Goal: Transaction & Acquisition: Purchase product/service

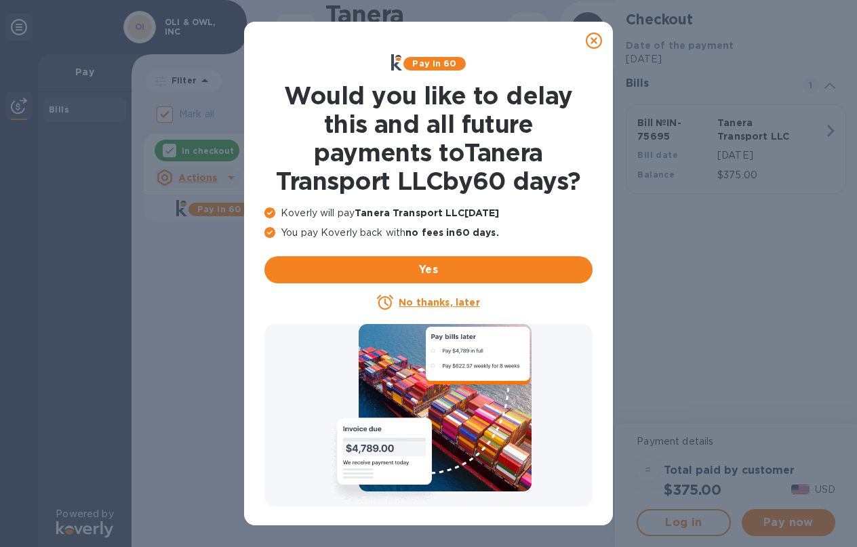
click at [593, 39] on icon at bounding box center [594, 41] width 16 height 16
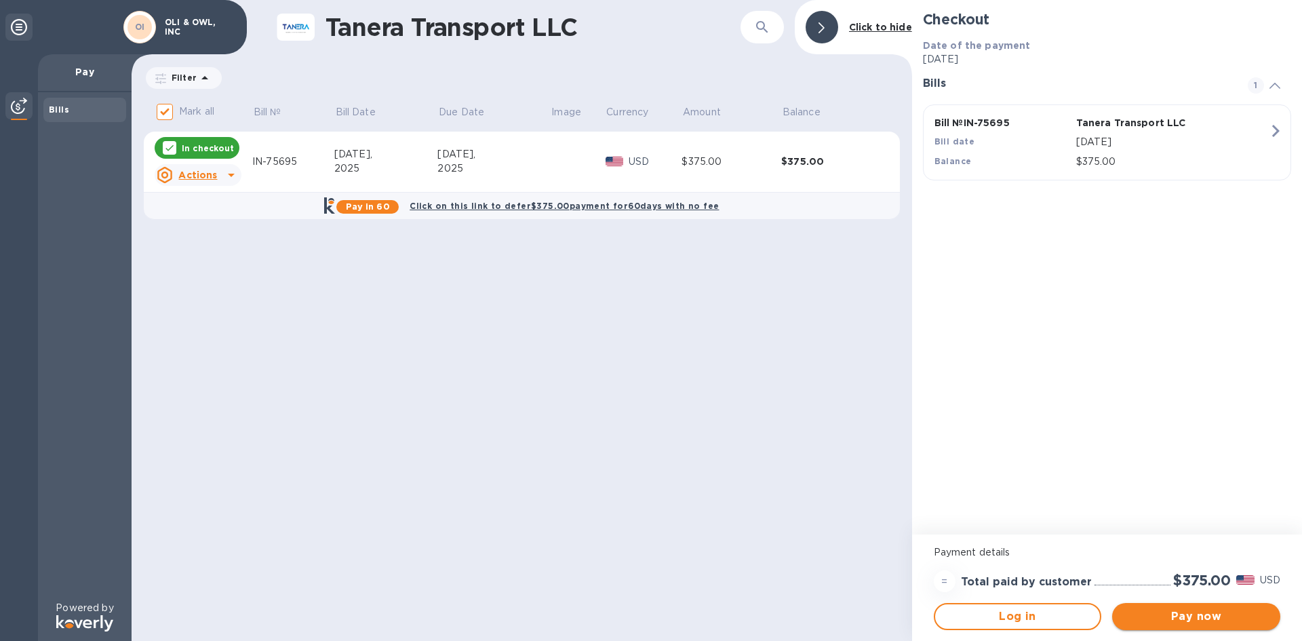
click at [856, 546] on span "Pay now" at bounding box center [1196, 616] width 146 height 16
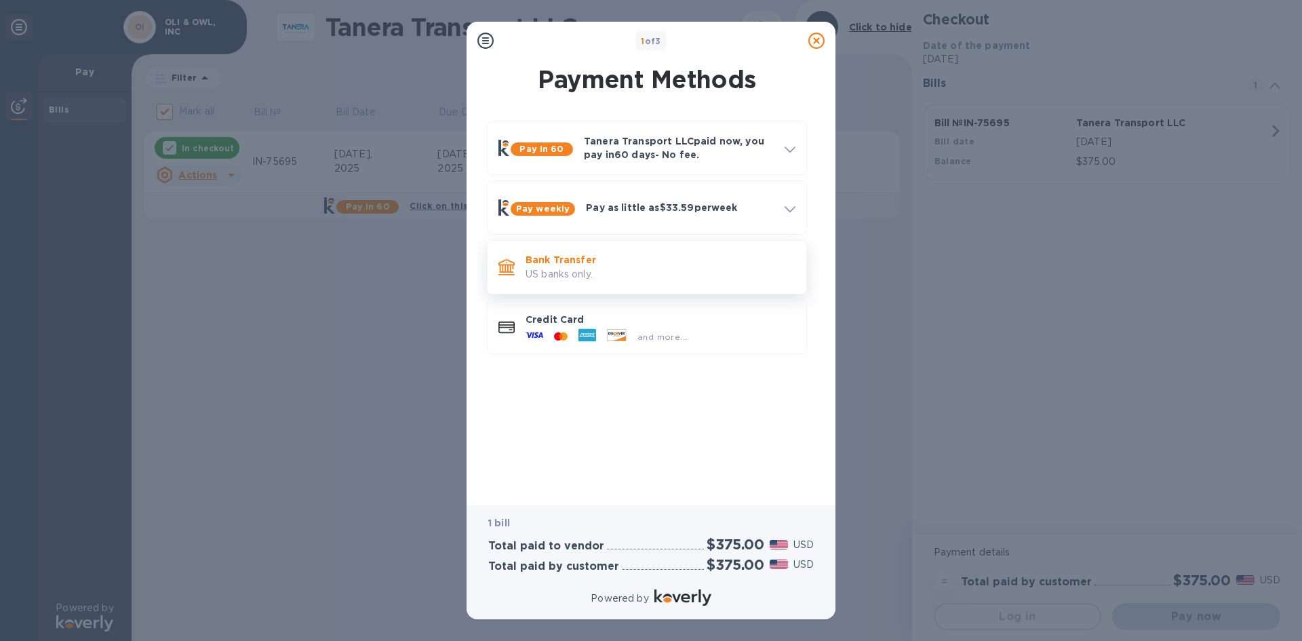
click at [561, 271] on p "US banks only." at bounding box center [660, 274] width 270 height 14
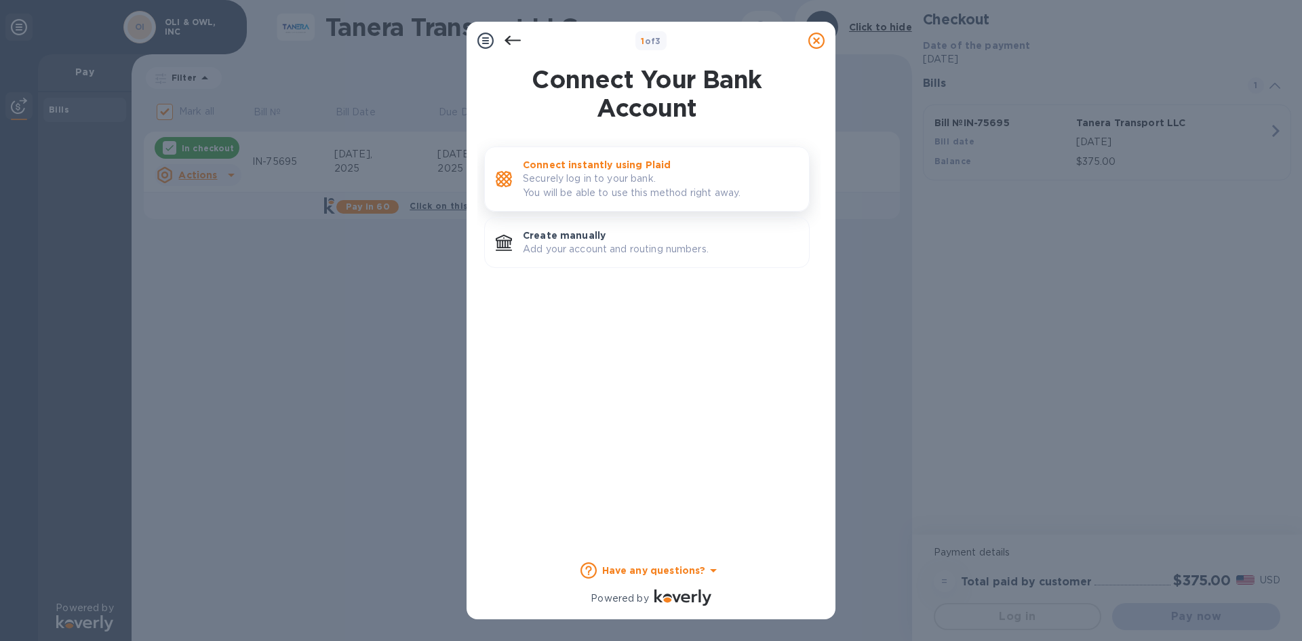
click at [580, 172] on p "Securely log in to your bank. You will be able to use this method right away." at bounding box center [660, 186] width 275 height 28
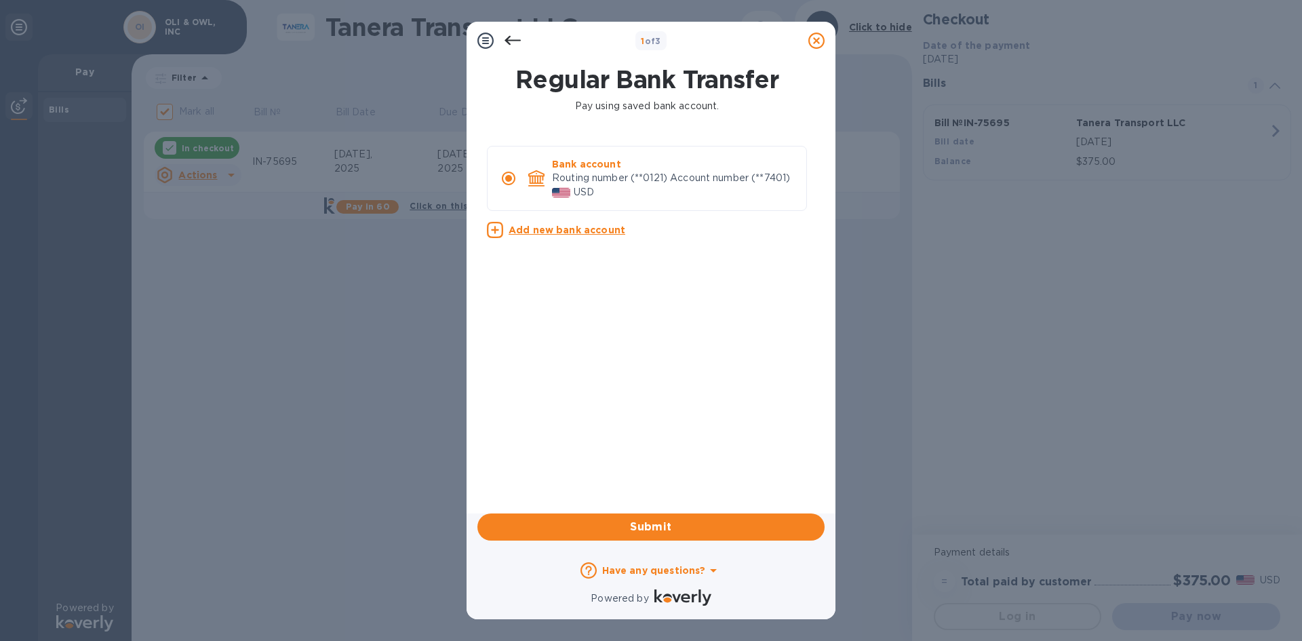
click at [516, 33] on icon at bounding box center [512, 41] width 16 height 16
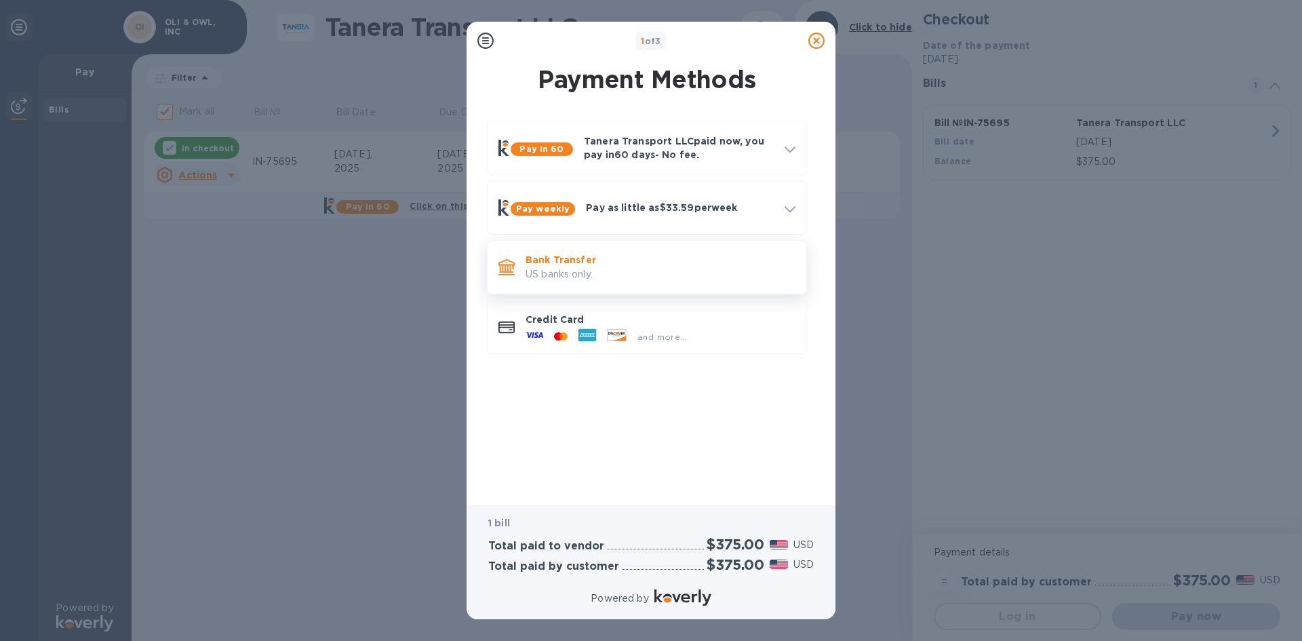
click at [631, 263] on p "Bank Transfer" at bounding box center [660, 260] width 270 height 14
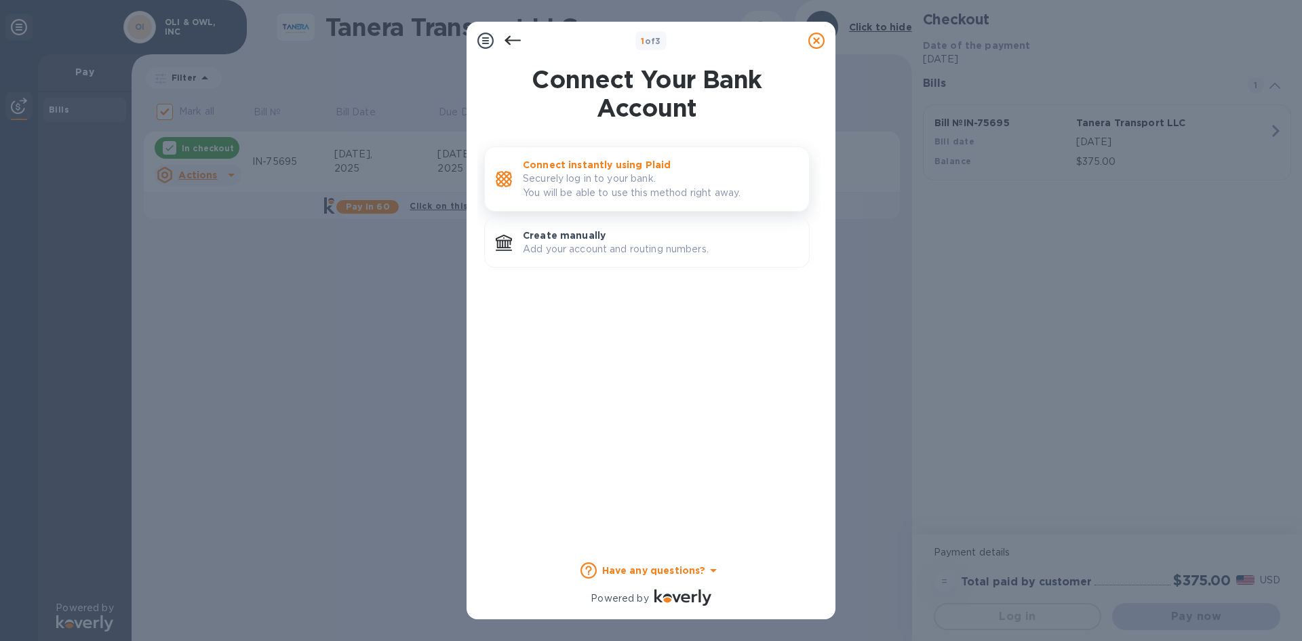
click at [592, 166] on p "Connect instantly using Plaid" at bounding box center [660, 165] width 275 height 14
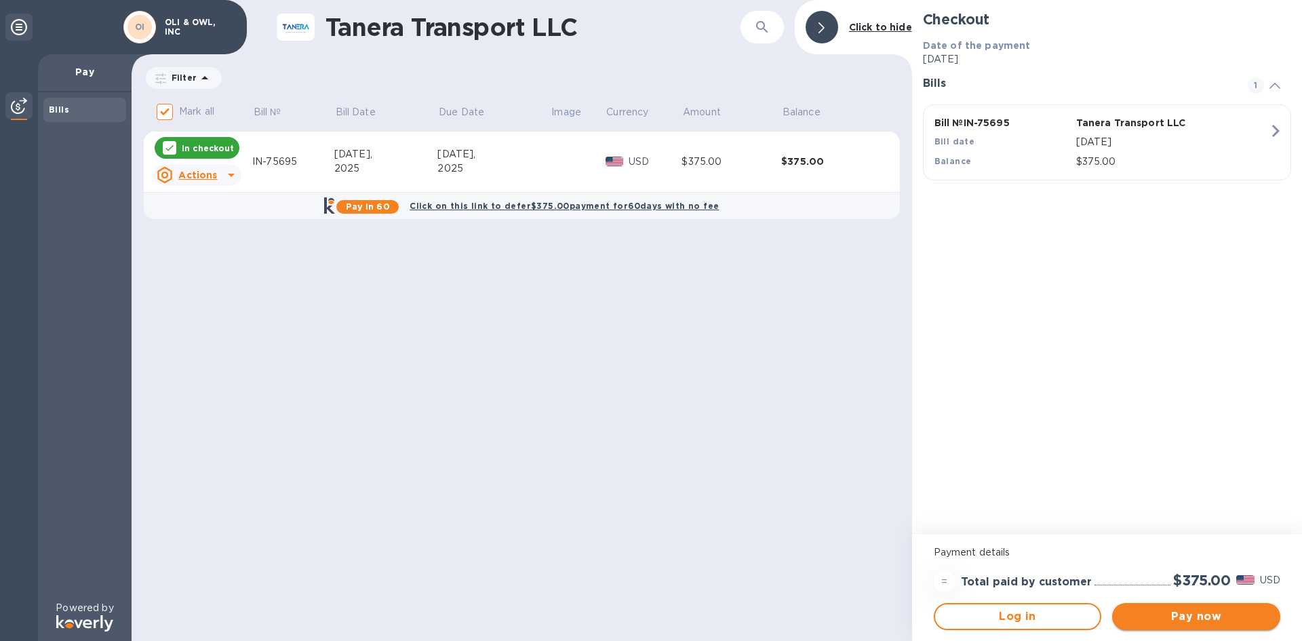
click at [856, 546] on span "Pay now" at bounding box center [1196, 616] width 146 height 16
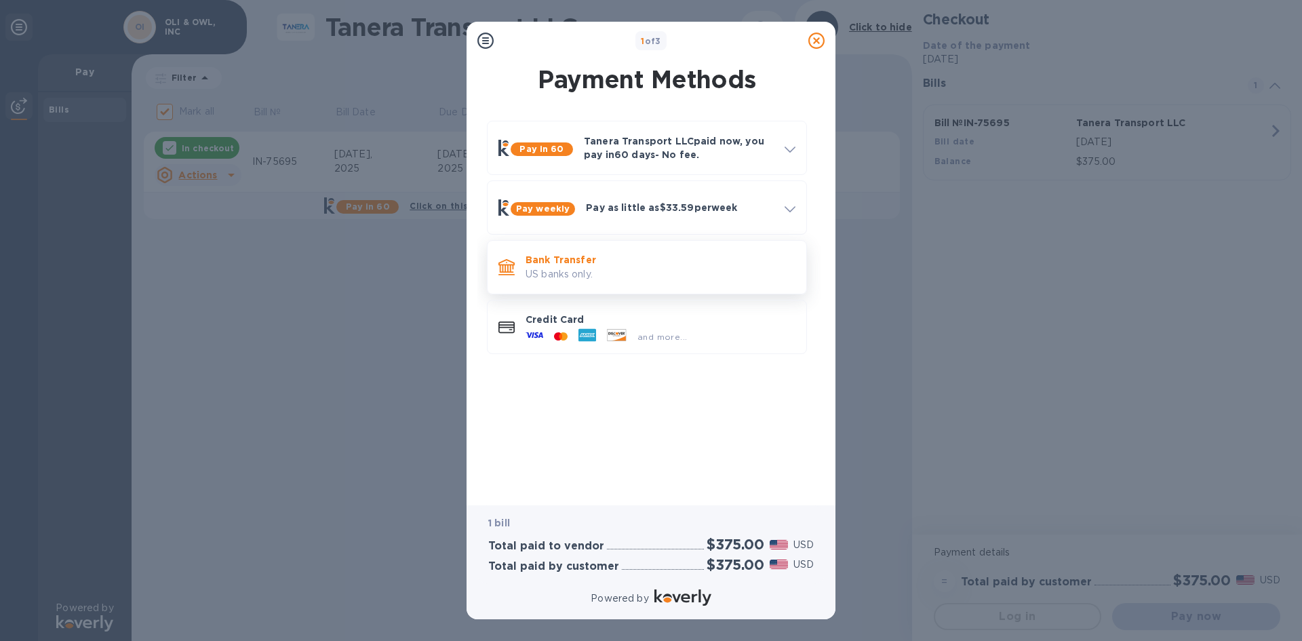
click at [677, 256] on p "Bank Transfer" at bounding box center [660, 260] width 270 height 14
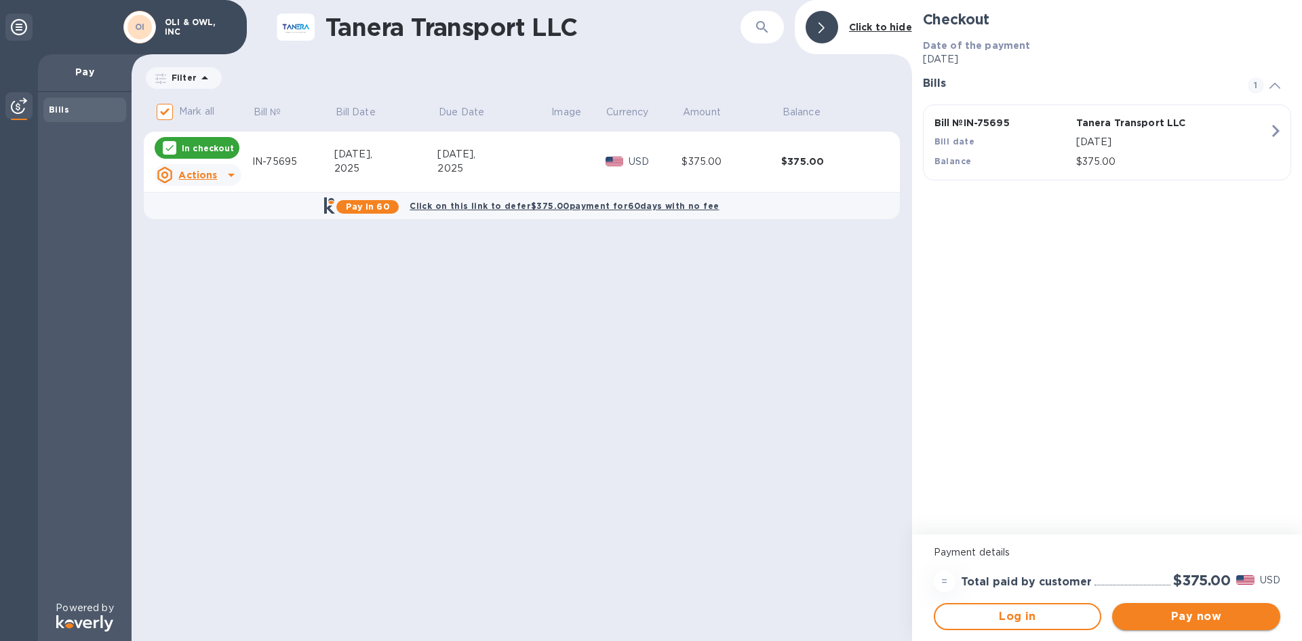
click at [856, 546] on span "Pay now" at bounding box center [1196, 616] width 146 height 16
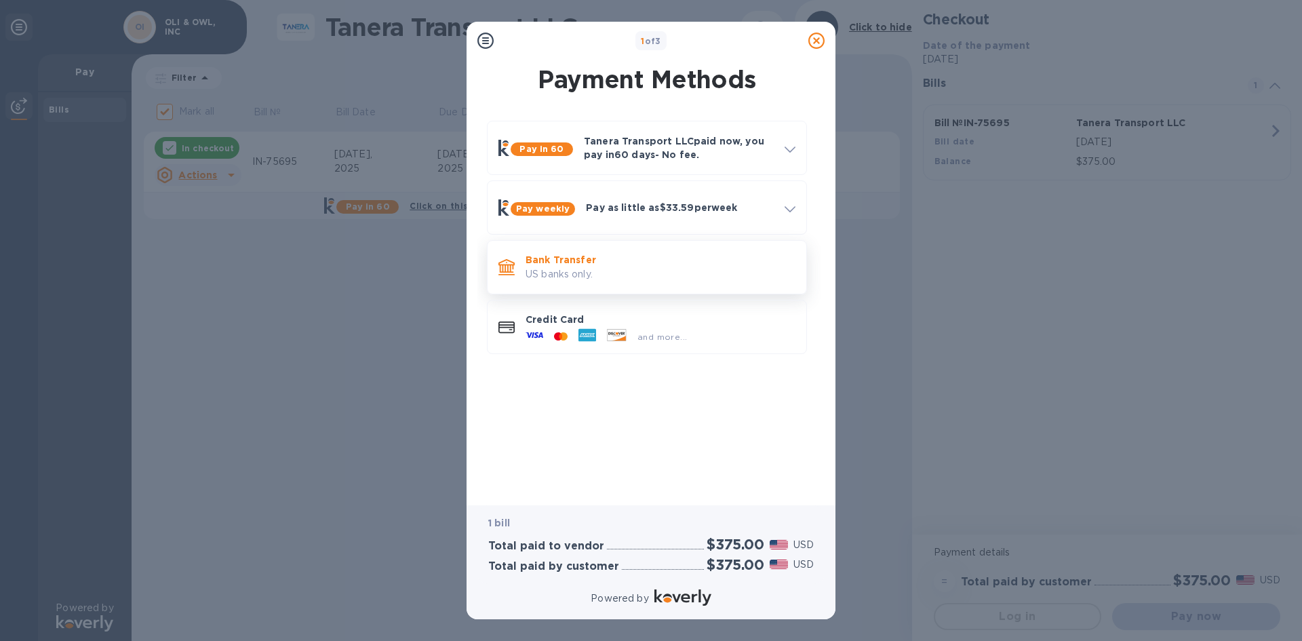
click at [621, 257] on p "Bank Transfer" at bounding box center [660, 260] width 270 height 14
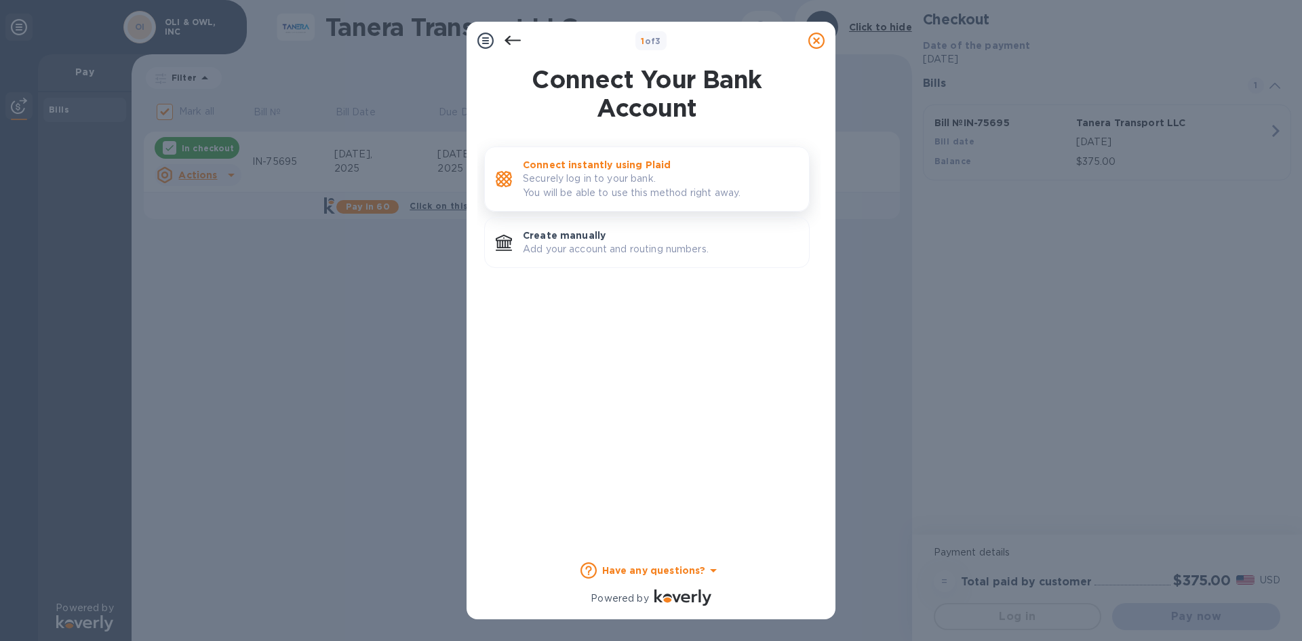
click at [595, 183] on p "Securely log in to your bank. You will be able to use this method right away." at bounding box center [660, 186] width 275 height 28
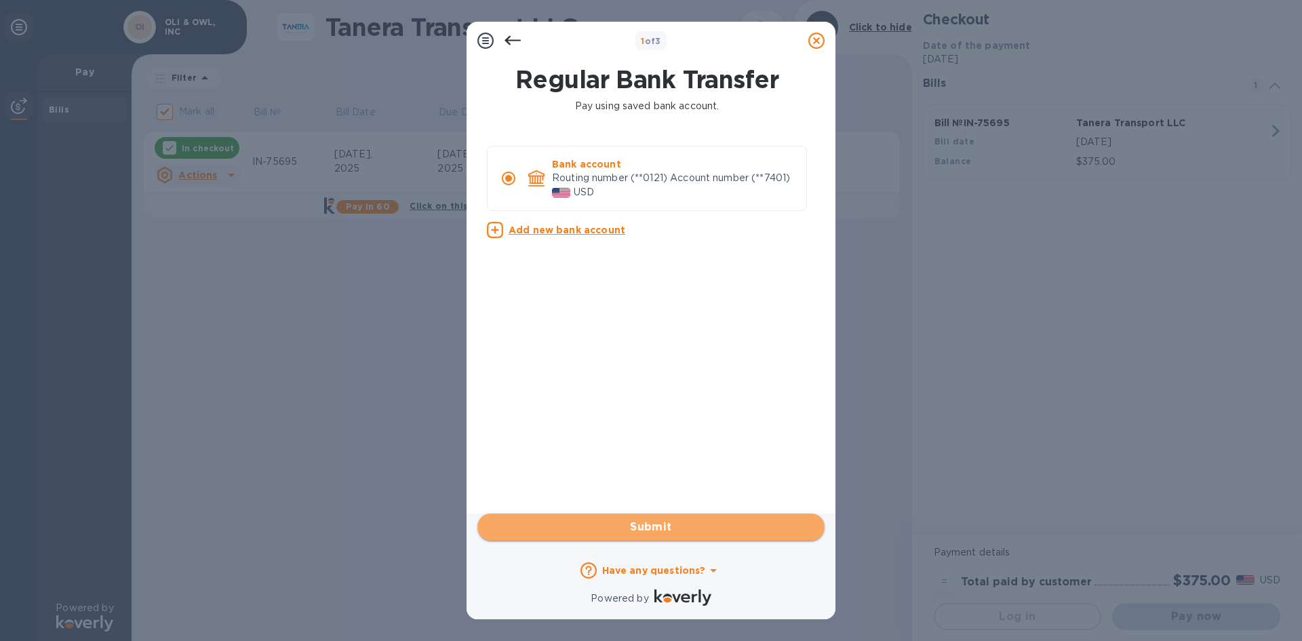
click at [687, 524] on span "Submit" at bounding box center [650, 527] width 325 height 16
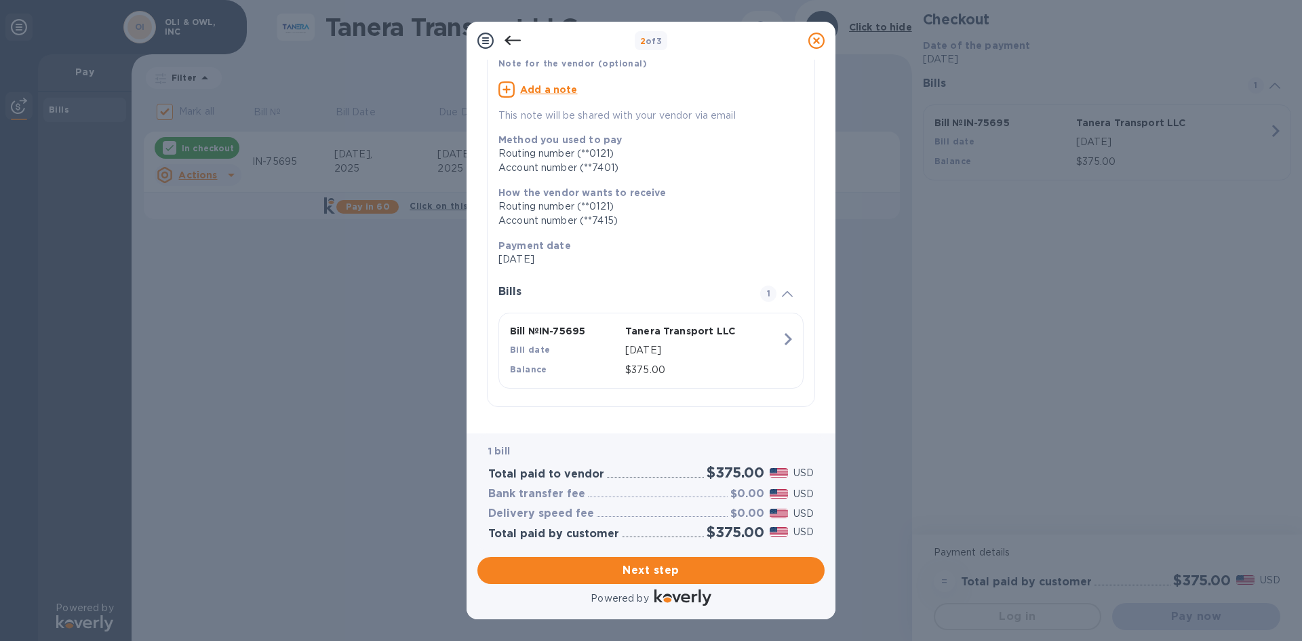
scroll to position [102, 0]
click at [753, 546] on span "Next step" at bounding box center [650, 570] width 325 height 16
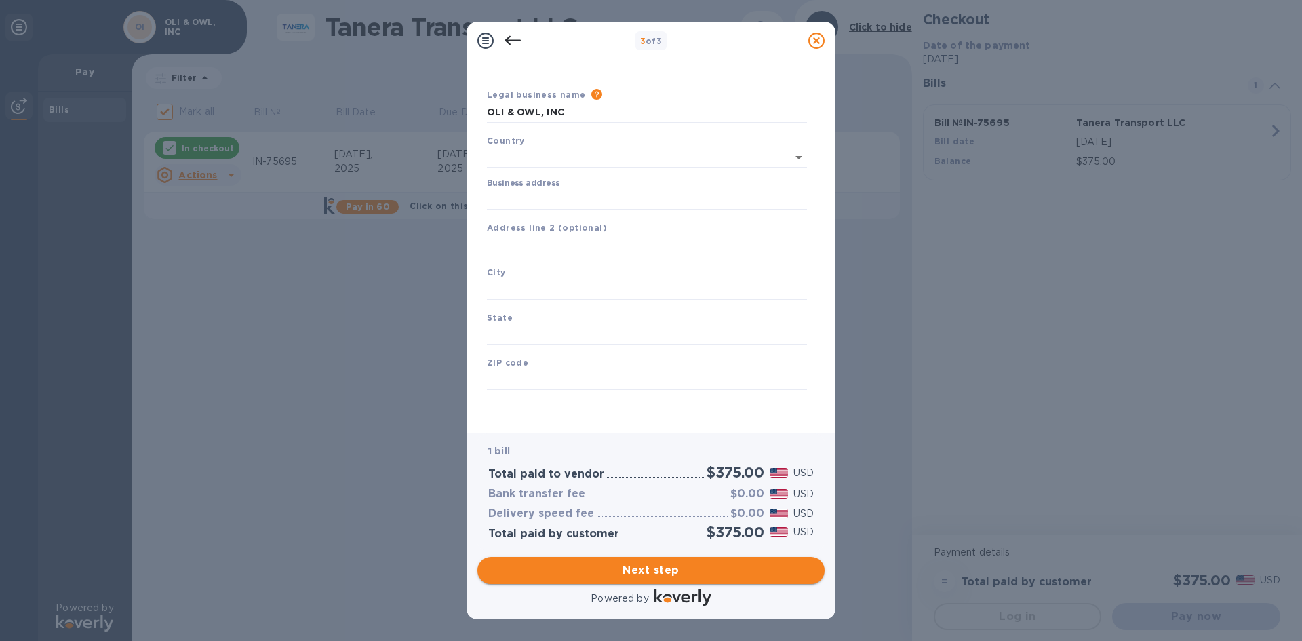
type input "[GEOGRAPHIC_DATA]"
click at [577, 201] on input "Business address" at bounding box center [647, 199] width 320 height 20
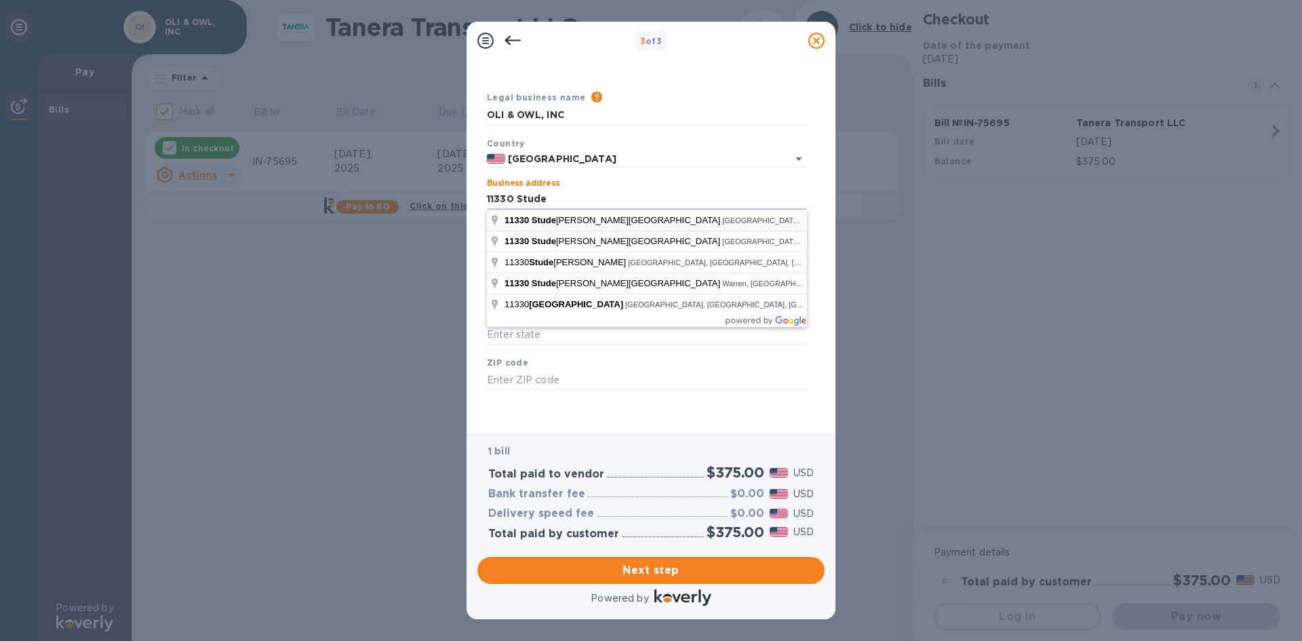
type input "[STREET_ADDRESS]"
type input "[GEOGRAPHIC_DATA]"
type input "CA"
type input "90650"
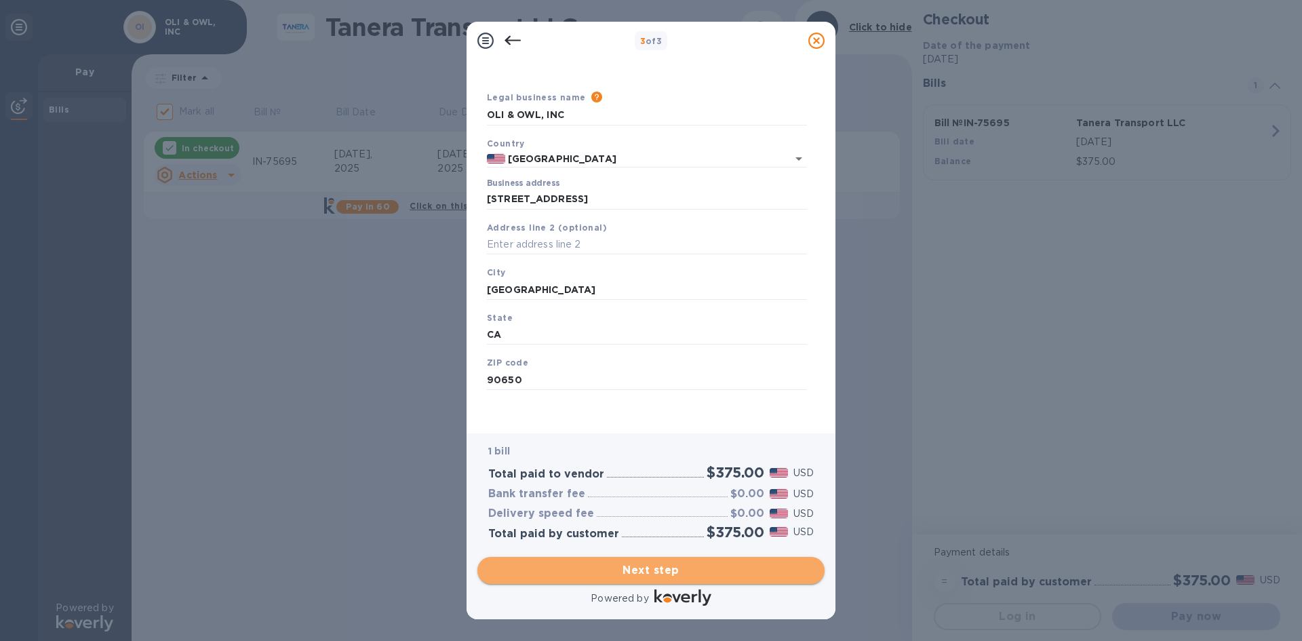
click at [649, 546] on span "Next step" at bounding box center [650, 570] width 325 height 16
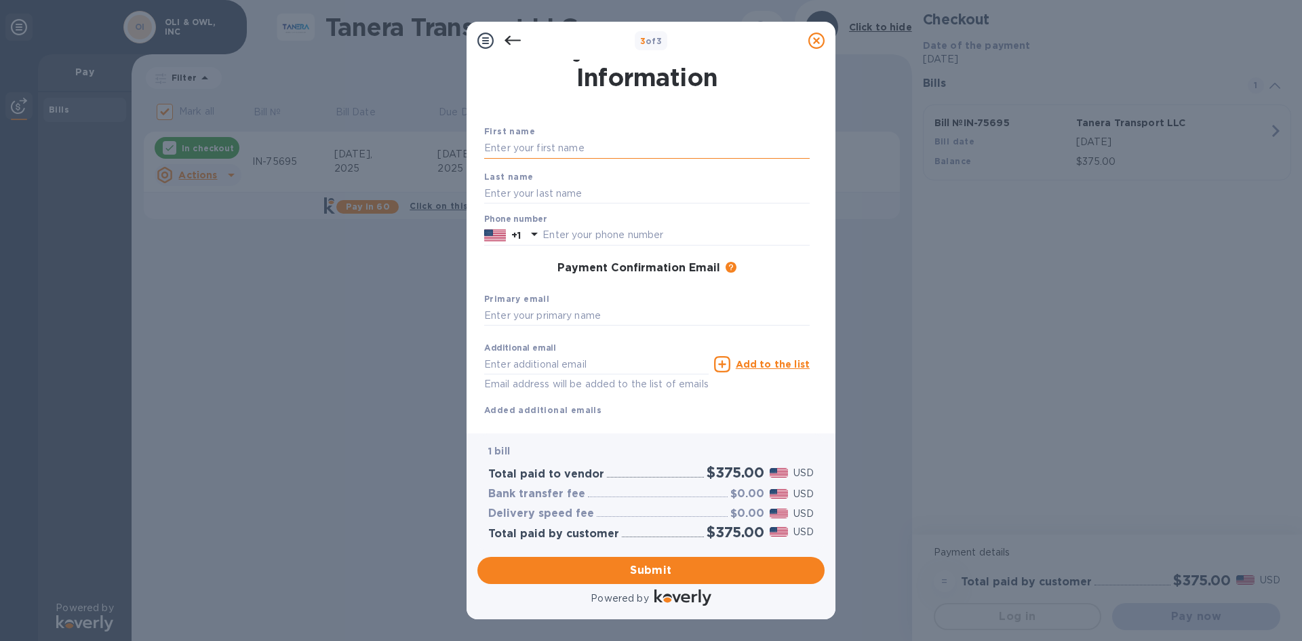
click at [543, 142] on input "text" at bounding box center [646, 148] width 325 height 20
type input "c"
type input "[PERSON_NAME]"
type input "Cho"
click at [668, 230] on input "text" at bounding box center [675, 235] width 267 height 20
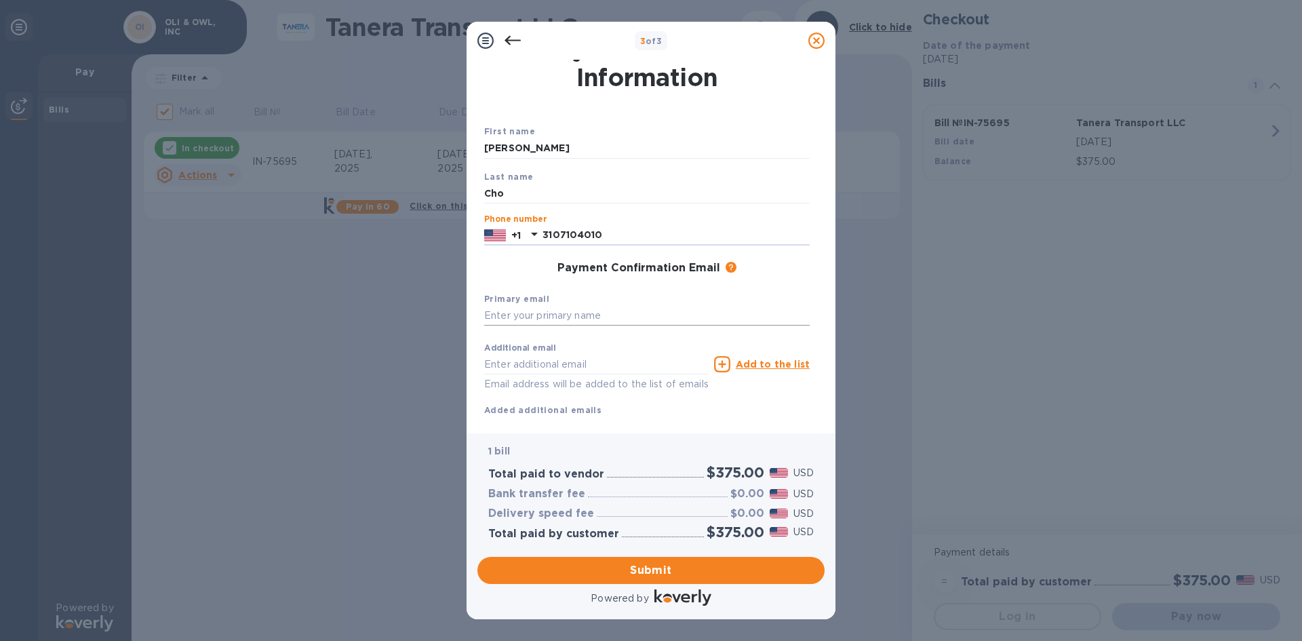
type input "3107104010"
click at [616, 318] on input "text" at bounding box center [646, 316] width 325 height 20
type input "[PERSON_NAME][EMAIL_ADDRESS][DOMAIN_NAME]"
click at [555, 358] on input "text" at bounding box center [596, 364] width 224 height 20
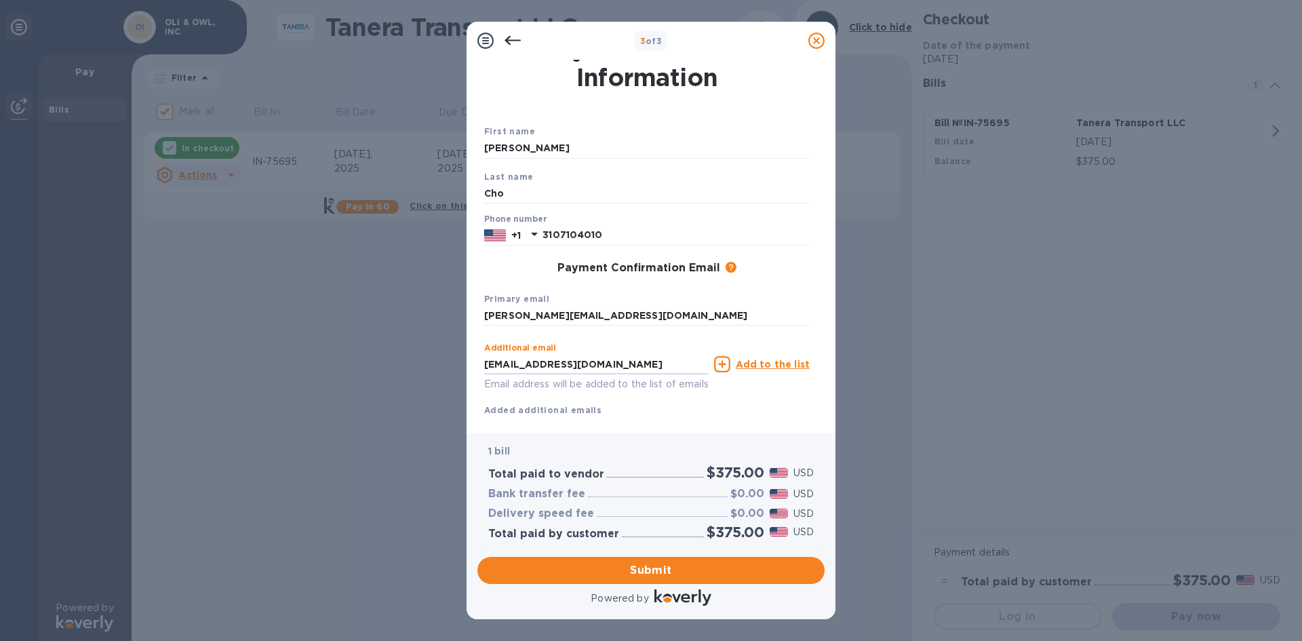
type input "[EMAIL_ADDRESS][DOMAIN_NAME]"
click at [675, 403] on div "Additional email [EMAIL_ADDRESS][DOMAIN_NAME] Email address will be added to th…" at bounding box center [646, 376] width 325 height 81
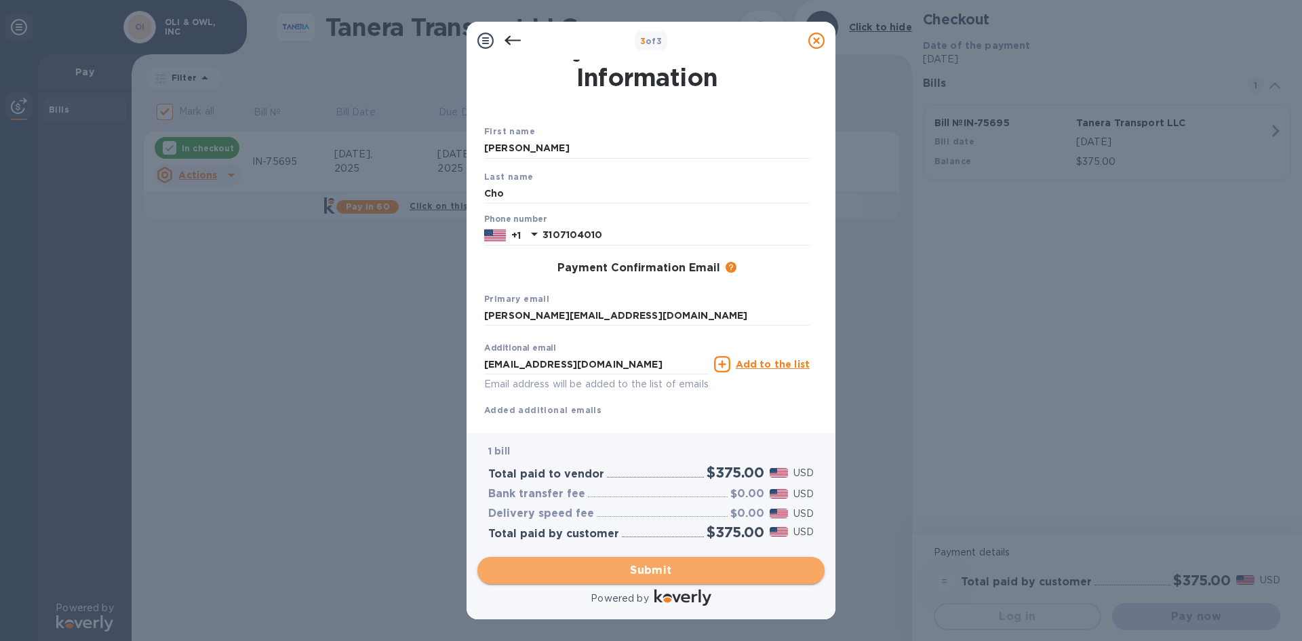
click at [718, 546] on span "Submit" at bounding box center [650, 570] width 325 height 16
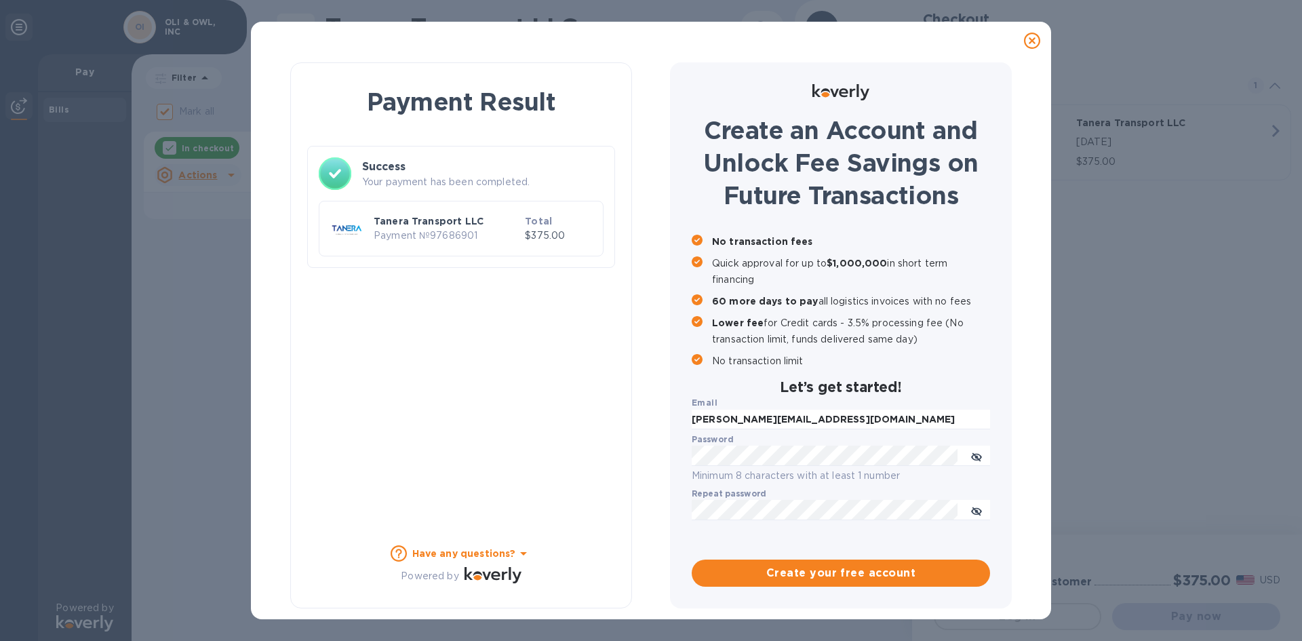
scroll to position [0, 0]
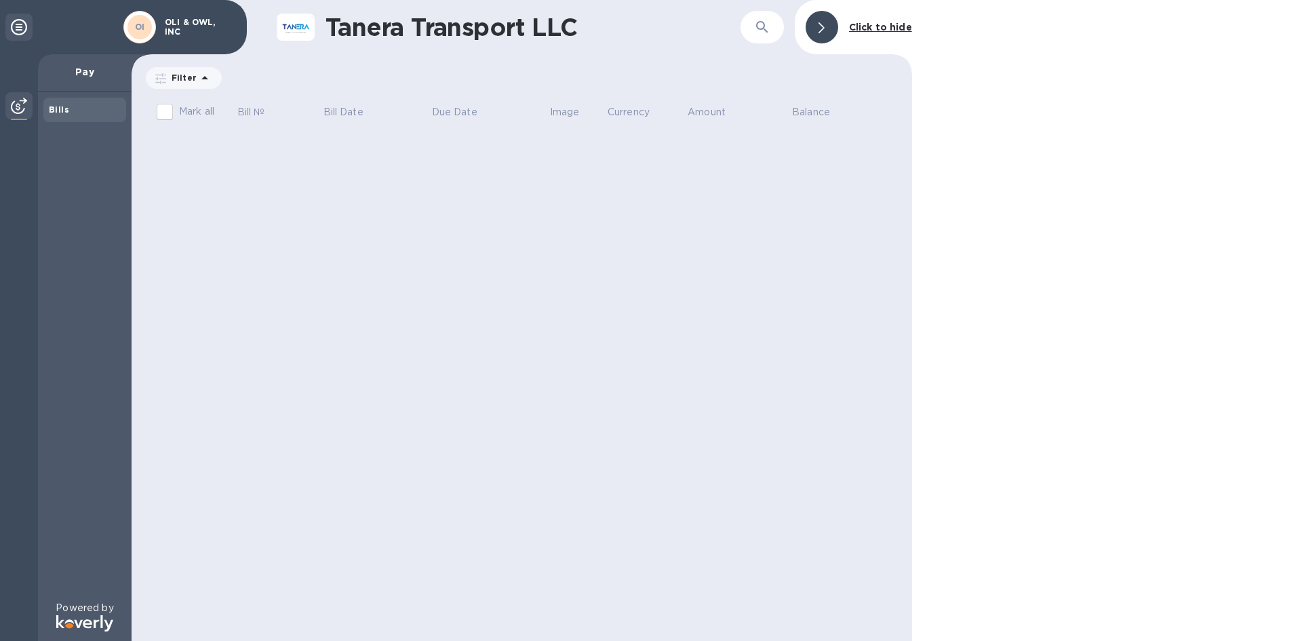
click at [62, 106] on b "Bills" at bounding box center [59, 109] width 20 height 10
click at [75, 76] on p "Pay" at bounding box center [85, 72] width 72 height 14
click at [202, 23] on p "OLI & OWL, INC" at bounding box center [199, 27] width 68 height 19
click at [85, 107] on div "Bills" at bounding box center [85, 110] width 72 height 14
click at [201, 16] on div "OI OLI & OWL, INC" at bounding box center [180, 27] width 118 height 38
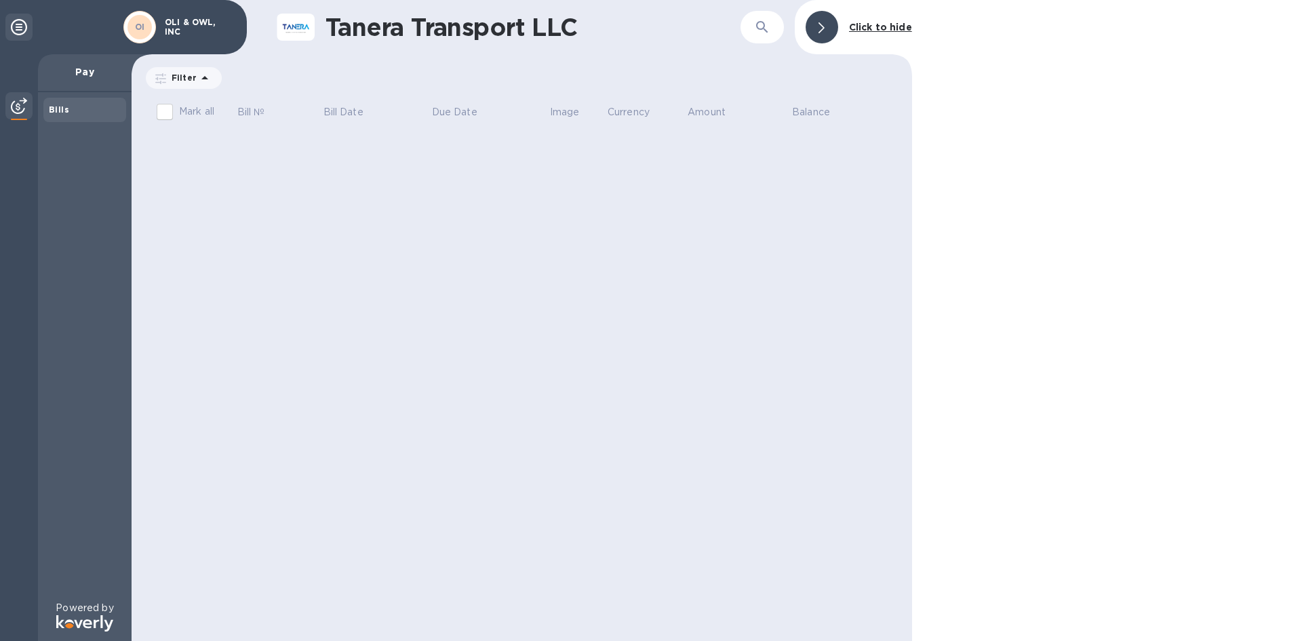
click at [66, 104] on div "Bills" at bounding box center [85, 110] width 72 height 14
click at [12, 104] on img at bounding box center [19, 106] width 16 height 16
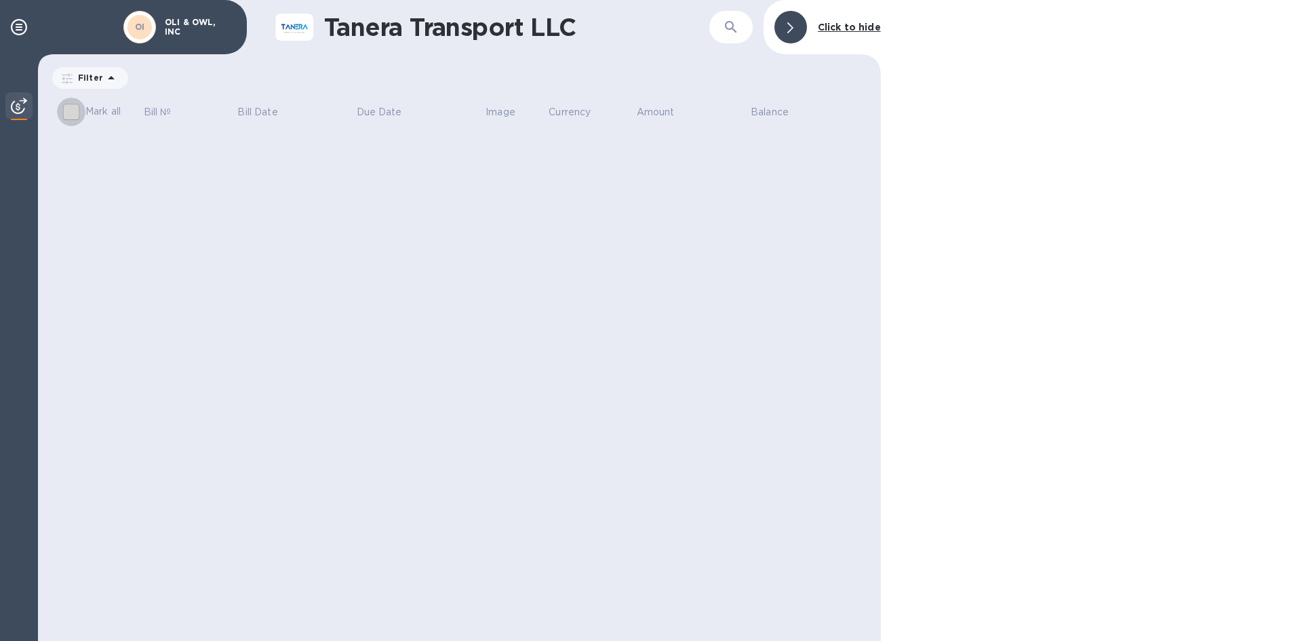
click at [71, 112] on input "Mark all" at bounding box center [71, 112] width 28 height 28
checkbox input "false"
click at [100, 73] on p "Filter" at bounding box center [88, 78] width 31 height 12
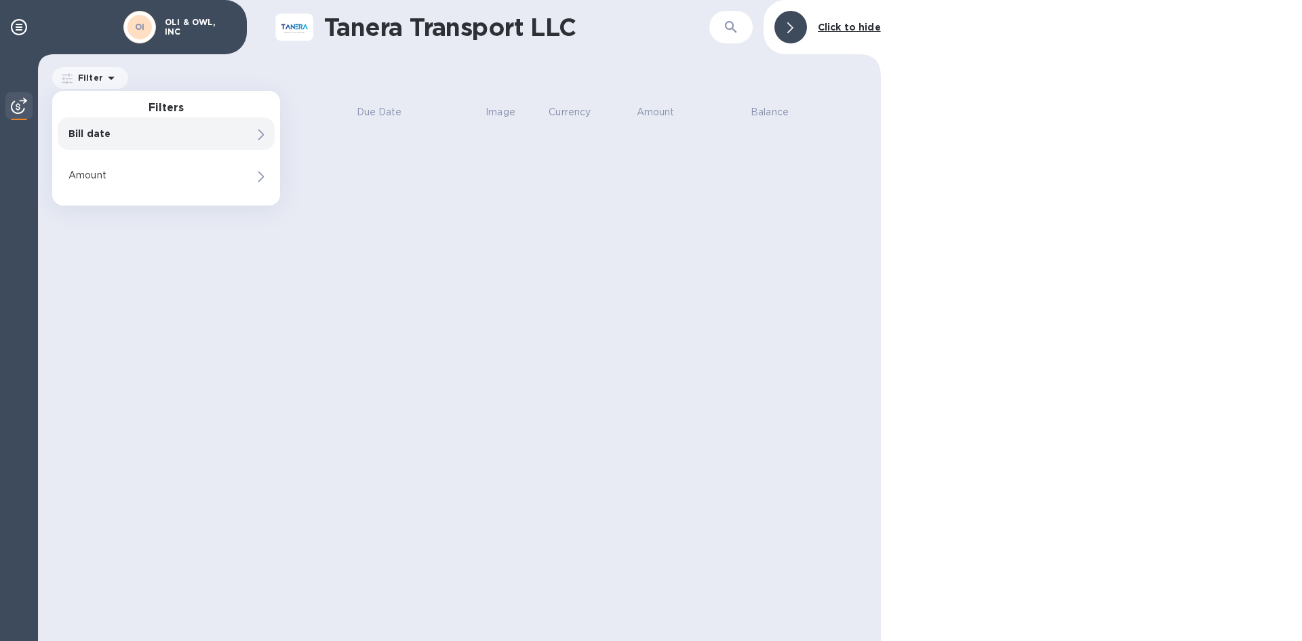
click at [565, 75] on div "Filter Filters Bill date Amount Amount" at bounding box center [459, 78] width 818 height 26
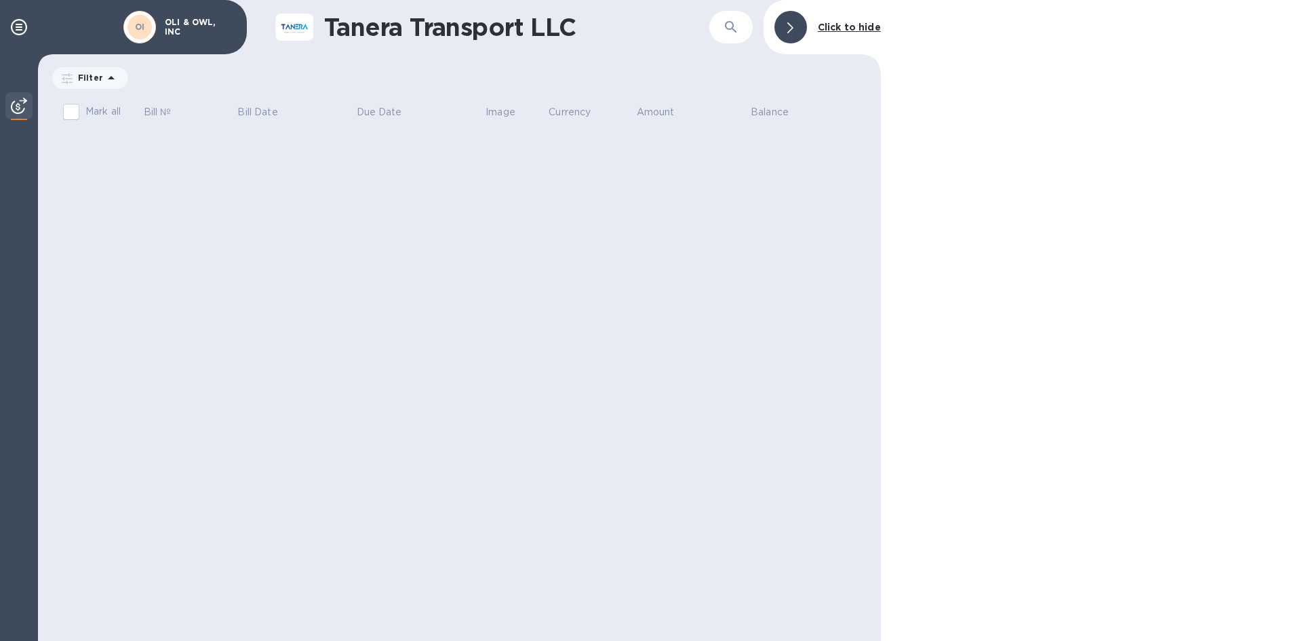
click at [831, 26] on b "Click to hide" at bounding box center [849, 27] width 63 height 11
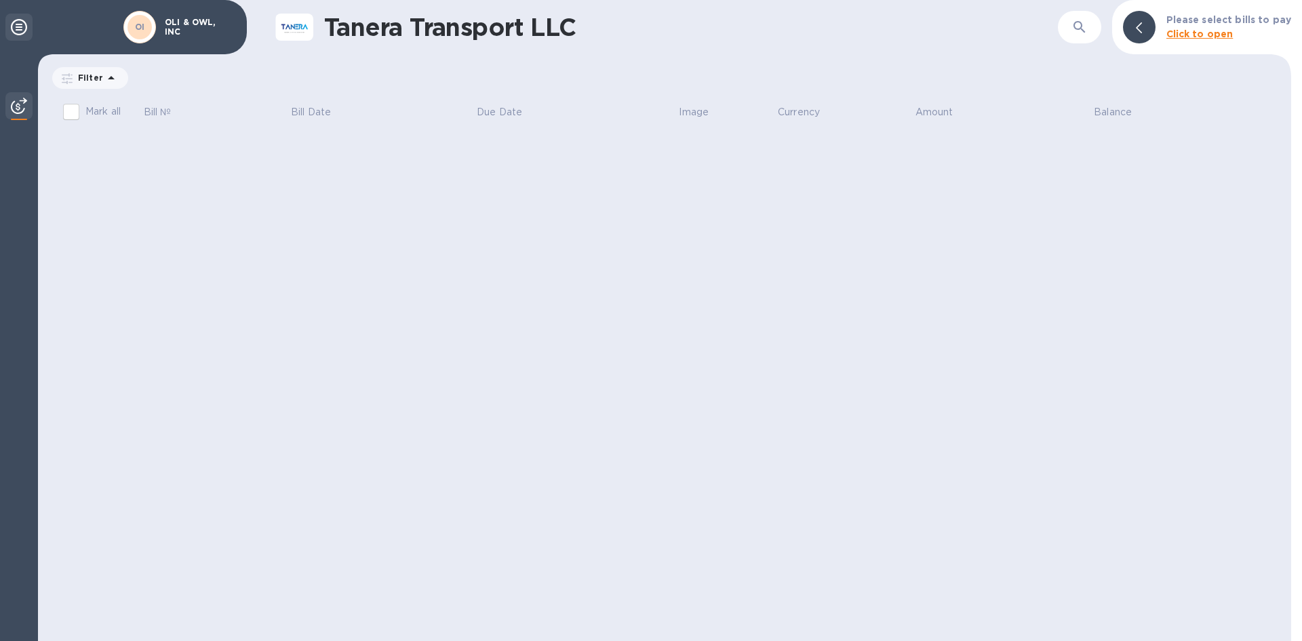
click at [14, 24] on icon at bounding box center [19, 27] width 16 height 16
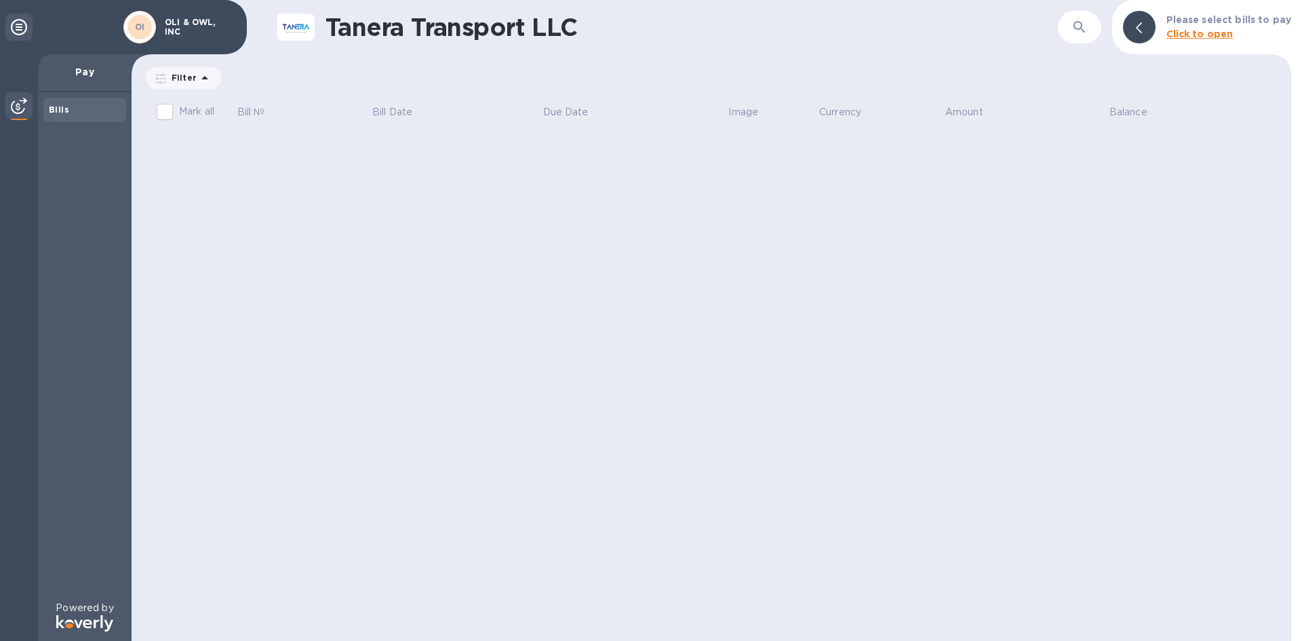
click at [94, 69] on p "Pay" at bounding box center [85, 72] width 72 height 14
click at [90, 298] on div "Bills" at bounding box center [85, 346] width 94 height 508
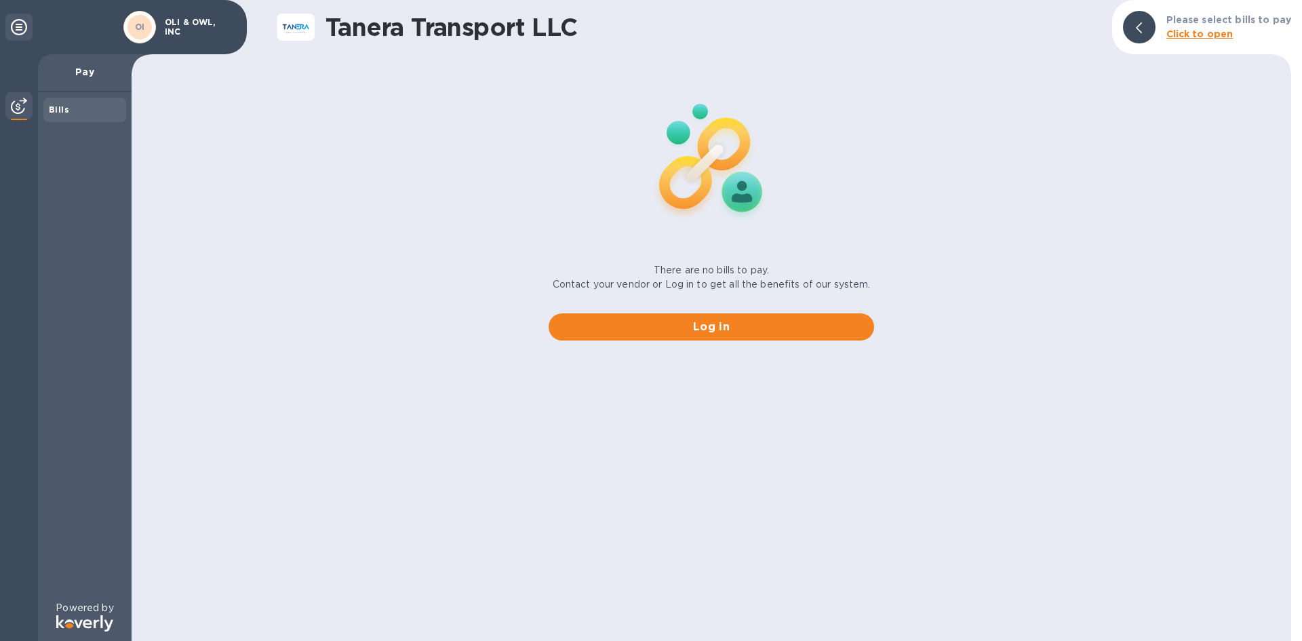
click at [190, 16] on div "OI OLI & OWL, INC" at bounding box center [180, 27] width 118 height 38
click at [195, 21] on div "OLI & OWL, INC" at bounding box center [199, 27] width 80 height 24
click at [1142, 32] on icon at bounding box center [1139, 27] width 6 height 11
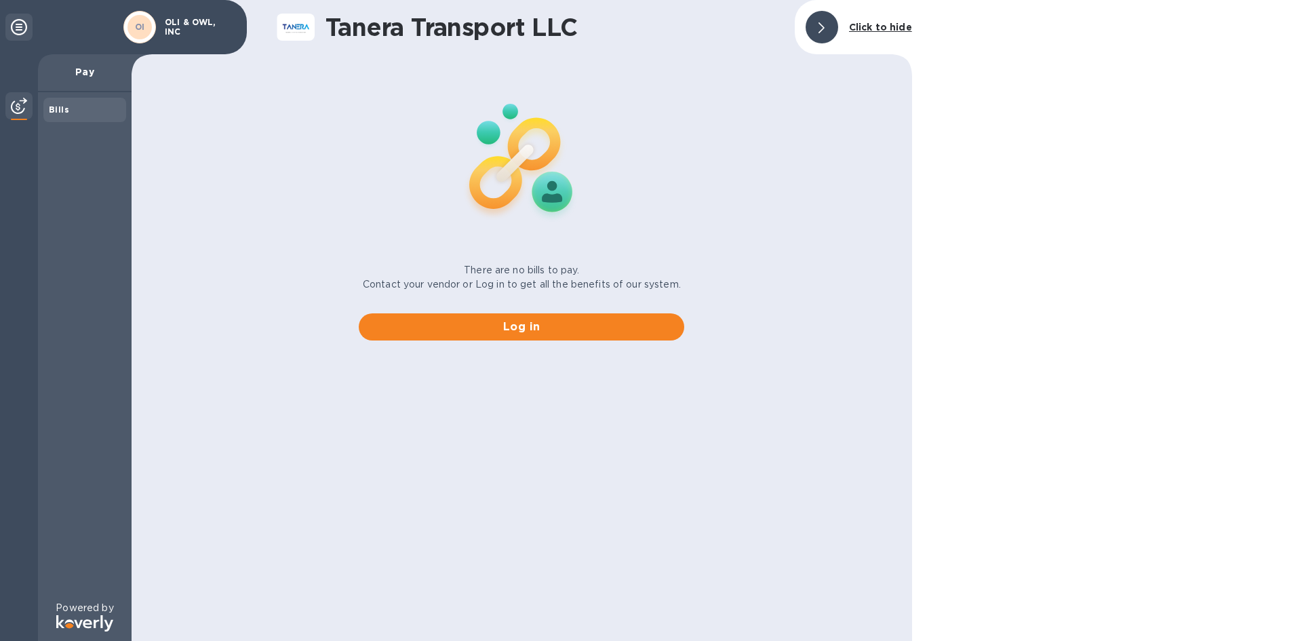
click at [819, 33] on div at bounding box center [821, 27] width 33 height 33
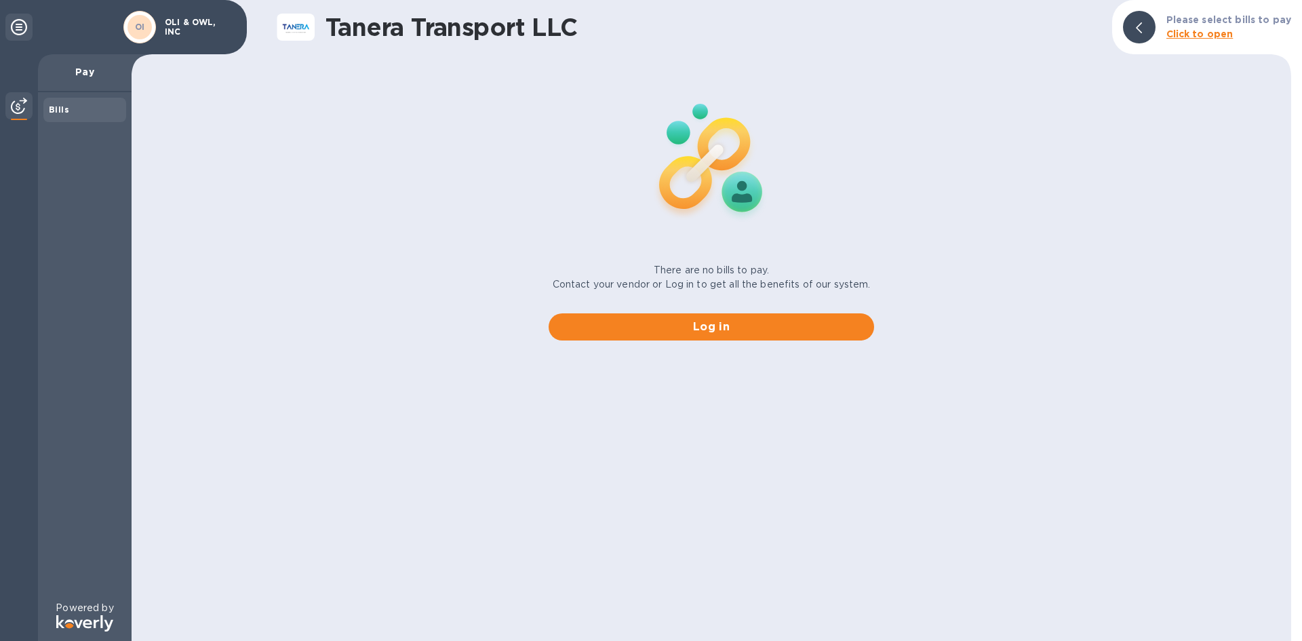
click at [192, 24] on p "OLI & OWL, INC" at bounding box center [199, 27] width 68 height 19
click at [58, 104] on b "Bills" at bounding box center [59, 109] width 20 height 10
click at [734, 330] on span "Log in" at bounding box center [711, 327] width 304 height 16
